Goal: Obtain resource: Obtain resource

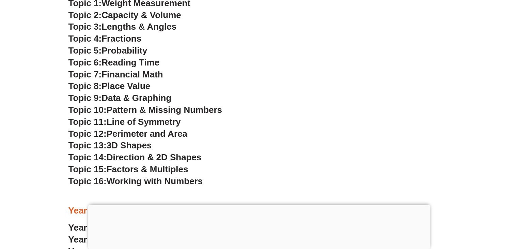
scroll to position [1803, 0]
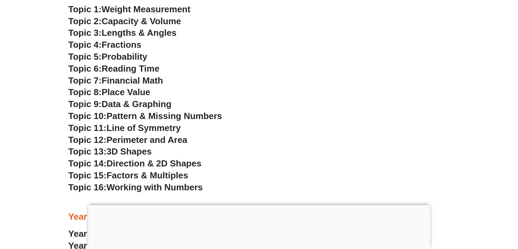
click at [128, 55] on span "Probability" at bounding box center [125, 56] width 46 height 10
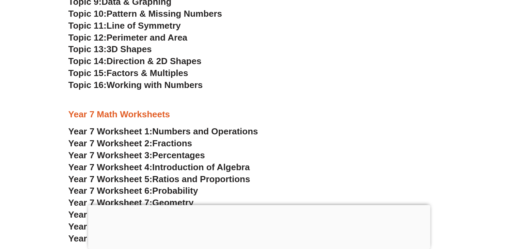
scroll to position [1939, 0]
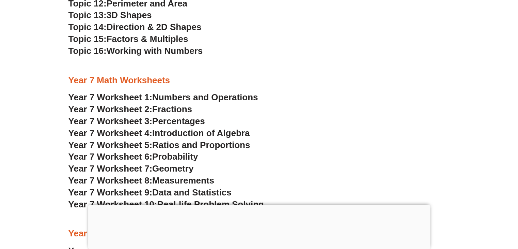
click at [193, 143] on span "Ratios and Proportions" at bounding box center [201, 145] width 98 height 10
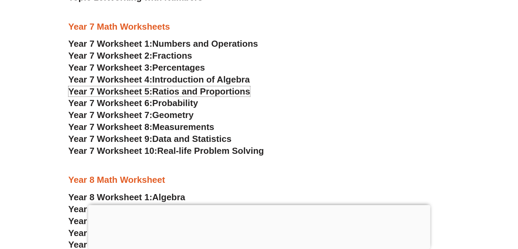
scroll to position [2007, 0]
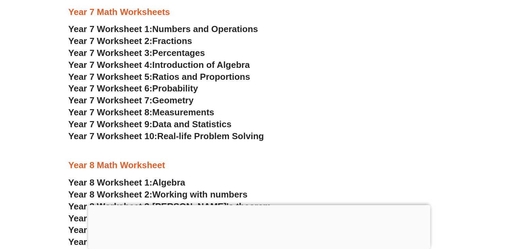
click at [175, 84] on span "Probability" at bounding box center [175, 88] width 46 height 10
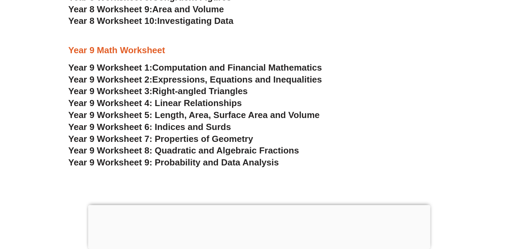
scroll to position [2280, 0]
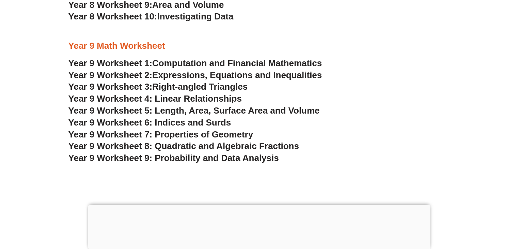
click at [196, 158] on span "Year 9 Worksheet 9: Probability and Data Analysis" at bounding box center [173, 158] width 211 height 10
click at [280, 40] on div at bounding box center [259, 31] width 382 height 17
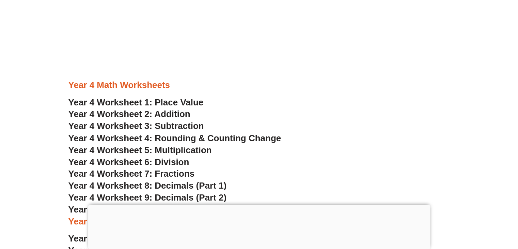
scroll to position [1226, 0]
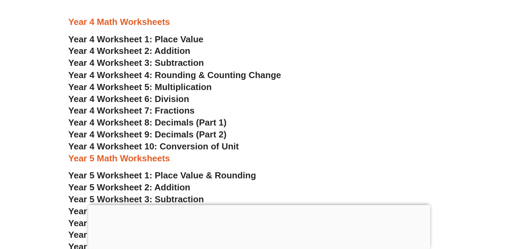
click at [188, 122] on span "Year 4 Worksheet 8: Decimals (Part 1)" at bounding box center [147, 122] width 158 height 10
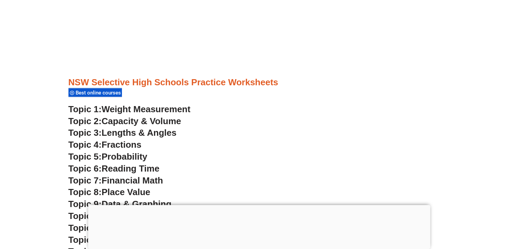
scroll to position [1771, 0]
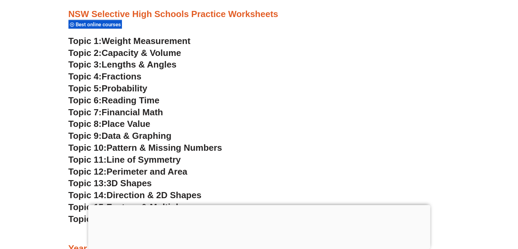
click at [139, 88] on span "Probability" at bounding box center [125, 88] width 46 height 10
click at [135, 137] on span "Data & Graphing" at bounding box center [137, 135] width 70 height 10
